Goal: Use online tool/utility

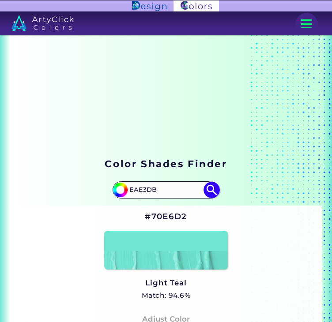
type input "EAE3DB"
click at [207, 191] on img at bounding box center [212, 190] width 16 height 16
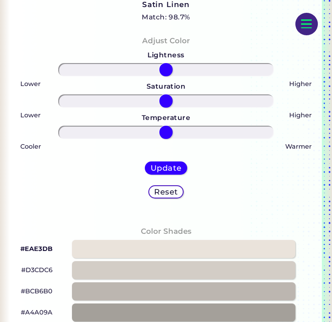
scroll to position [397, 0]
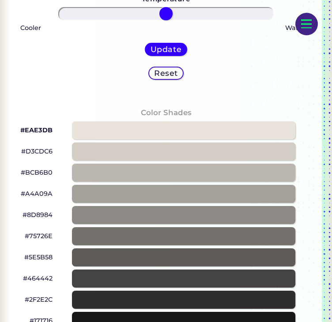
click at [88, 129] on div at bounding box center [183, 130] width 223 height 18
type input "#eae3db"
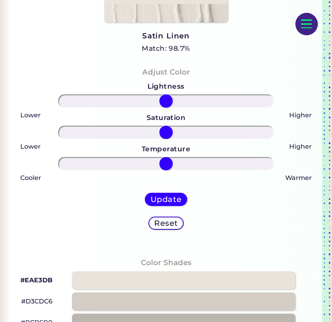
scroll to position [221, 0]
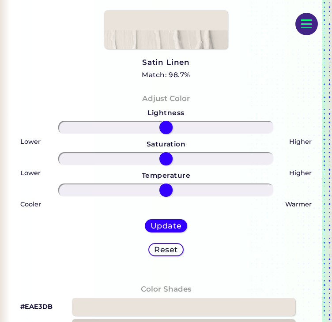
click at [278, 91] on div "Adjust Color Lightness Saturation Temperature Lower Higher Lower Higher Cooler …" at bounding box center [166, 180] width 312 height 191
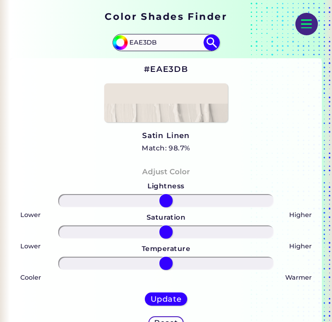
scroll to position [177, 0]
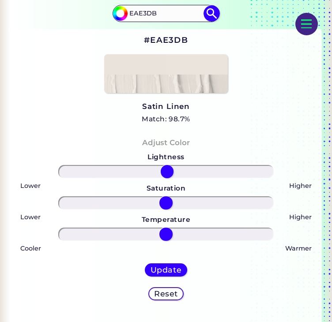
drag, startPoint x: 167, startPoint y: 167, endPoint x: 167, endPoint y: 188, distance: 21.2
type input "1"
click at [167, 178] on input "range" at bounding box center [166, 171] width 216 height 13
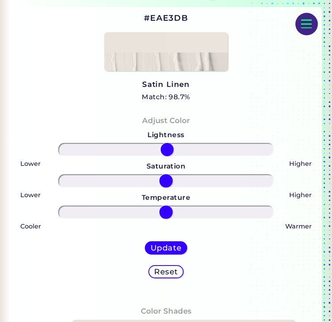
scroll to position [265, 0]
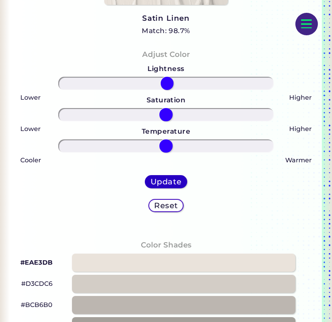
click at [173, 180] on h5 "Update" at bounding box center [166, 182] width 31 height 8
type input "#eae4dc"
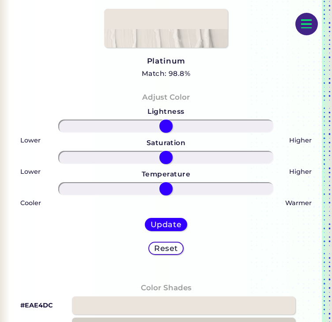
scroll to position [221, 0]
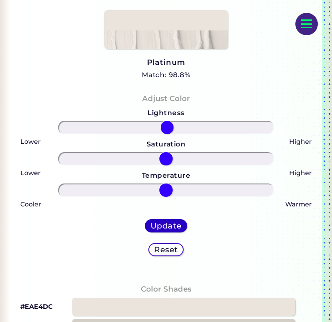
drag, startPoint x: 167, startPoint y: 127, endPoint x: 177, endPoint y: 224, distance: 97.6
click at [168, 134] on input "range" at bounding box center [166, 127] width 216 height 13
click at [163, 251] on h5 "Reset" at bounding box center [166, 250] width 24 height 8
type input "0"
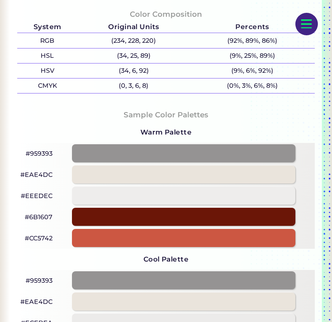
scroll to position [1148, 0]
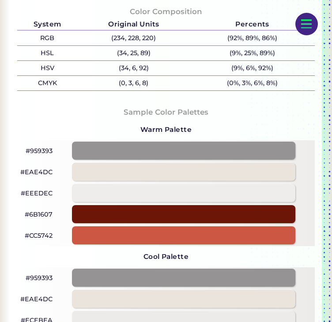
click at [26, 123] on div "Warm Palette #959393 #EAE4DC #EEEDEC #6B1607 #CC5742" at bounding box center [166, 182] width 298 height 127
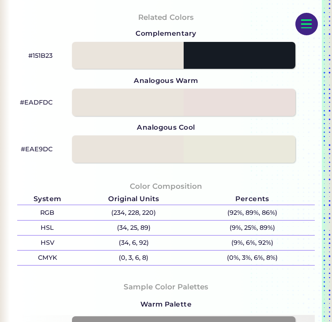
scroll to position [972, 0]
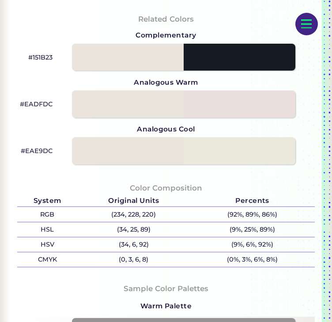
click at [315, 104] on div "Related Colors Complementary #151B23 Analogous Warm #EADFDC Analogous Cool #EAE…" at bounding box center [166, 89] width 312 height 169
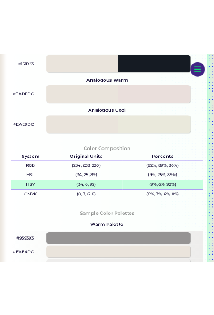
scroll to position [1016, 0]
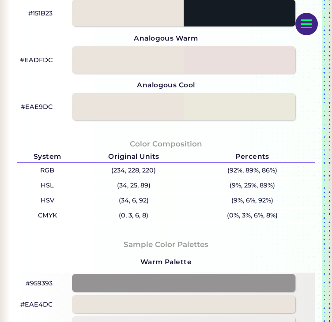
click at [317, 129] on div "Related Colors Complementary #151B23 Analogous Warm #EADFDC Analogous Cool #EAE…" at bounding box center [166, 45] width 312 height 169
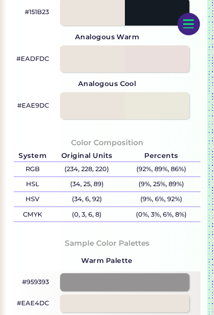
click at [174, 136] on div "Color Composition System Original Units Percents RGB (234, 228, 220) (92%, 89%,…" at bounding box center [107, 179] width 201 height 101
click at [166, 139] on div "Color Composition System Original Units Percents RGB (234, 228, 220) (92%, 89%,…" at bounding box center [107, 179] width 201 height 101
click at [161, 143] on div "Color Composition System Original Units Percents RGB (234, 228, 220) (92%, 89%,…" at bounding box center [107, 179] width 201 height 101
click at [190, 133] on div "Color Composition System Original Units Percents RGB (234, 228, 220) (92%, 89%,…" at bounding box center [107, 179] width 201 height 101
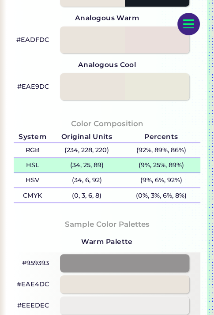
scroll to position [1060, 0]
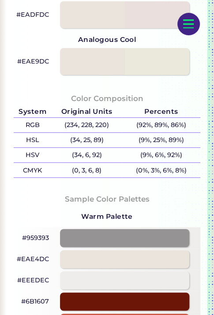
click at [193, 103] on div "Color Composition System Original Units Percents RGB (234, 228, 220) (92%, 89%,…" at bounding box center [107, 135] width 201 height 101
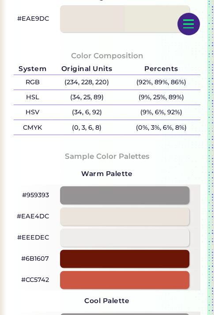
scroll to position [1104, 0]
